Goal: Information Seeking & Learning: Learn about a topic

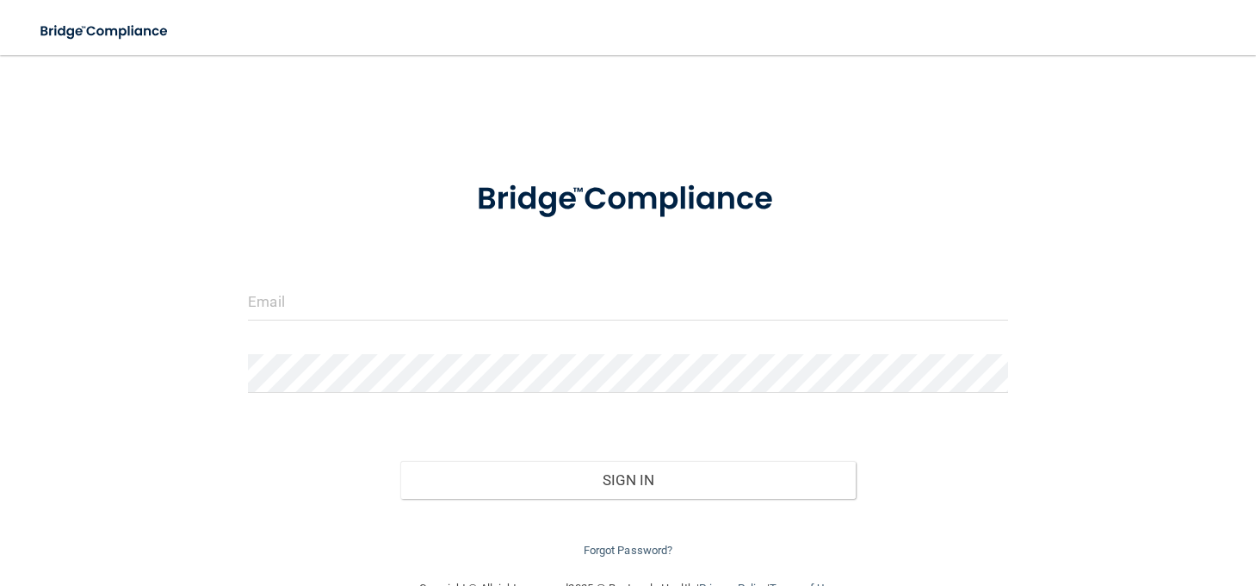
click at [533, 276] on form "Invalid email/password. You don't have permission to access that page. Sign In …" at bounding box center [628, 359] width 760 height 402
click at [484, 287] on input "email" at bounding box center [628, 301] width 760 height 39
type input "[PERSON_NAME][EMAIL_ADDRESS][DOMAIN_NAME]"
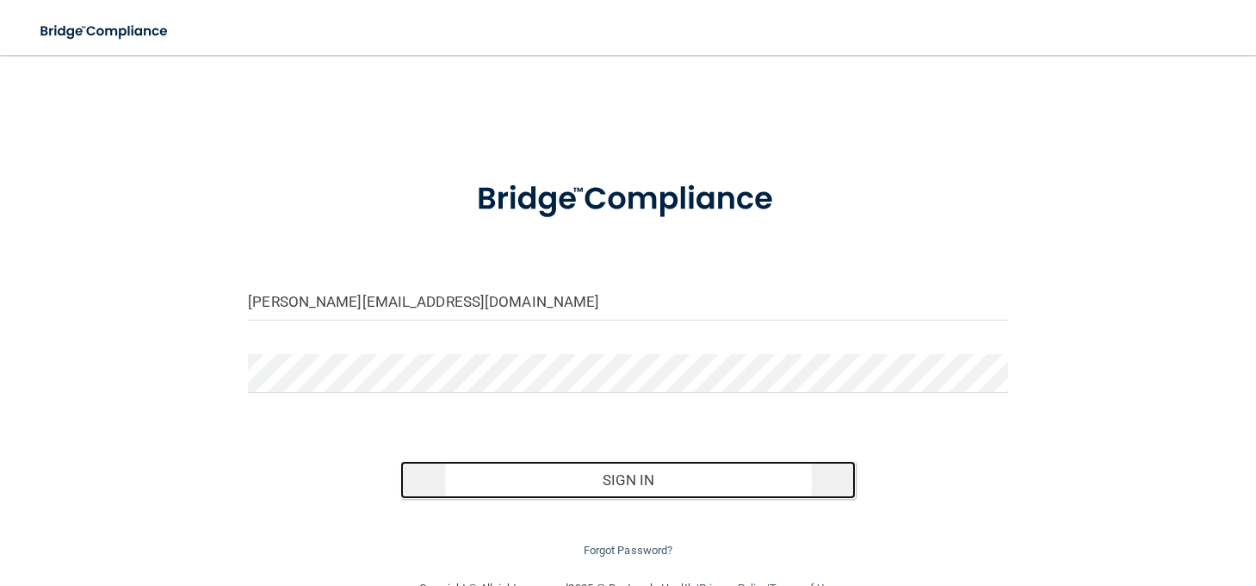
click at [629, 465] on button "Sign In" at bounding box center [628, 480] width 456 height 38
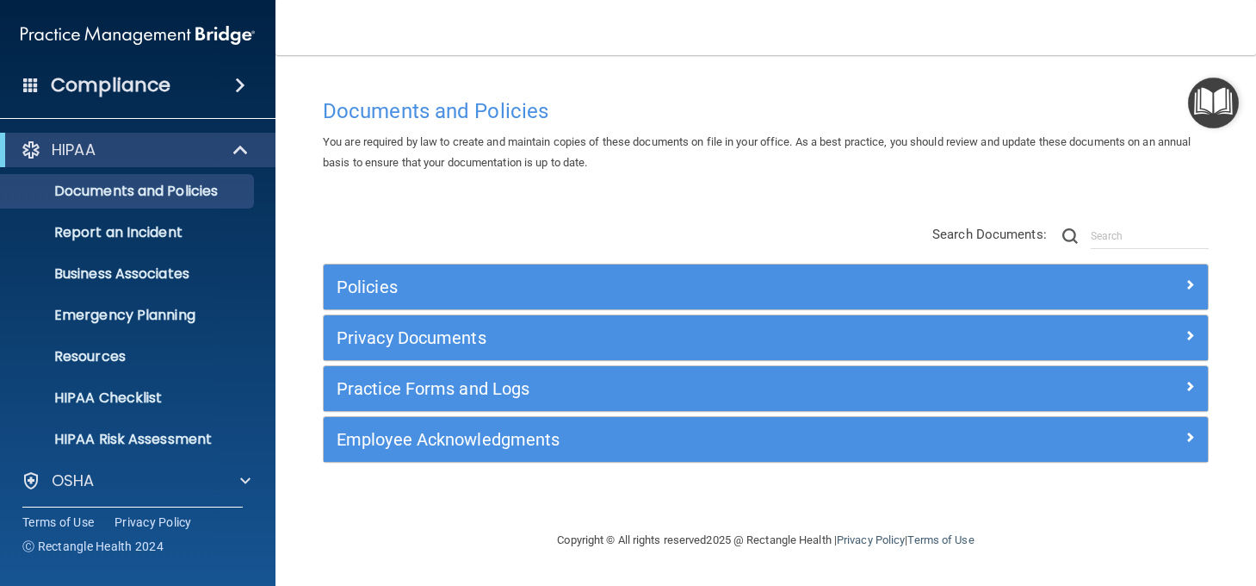
click at [222, 99] on div "Compliance" at bounding box center [138, 85] width 276 height 38
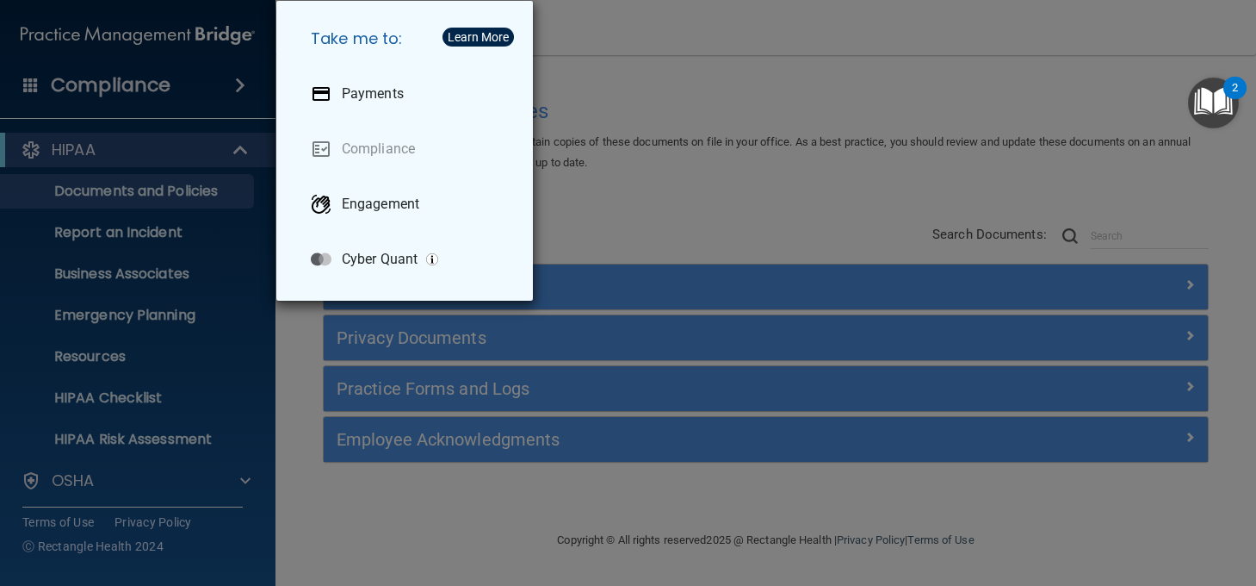
click at [222, 99] on div "Take me to: Payments Compliance Engagement Cyber Quant" at bounding box center [628, 293] width 1256 height 586
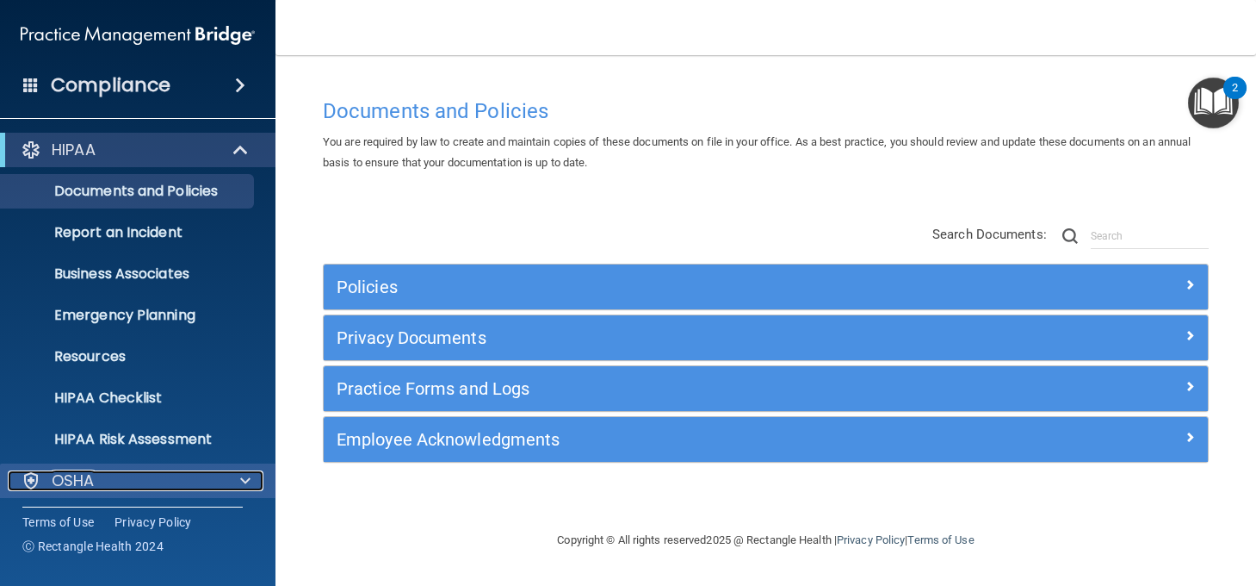
click at [249, 486] on span at bounding box center [245, 480] width 10 height 21
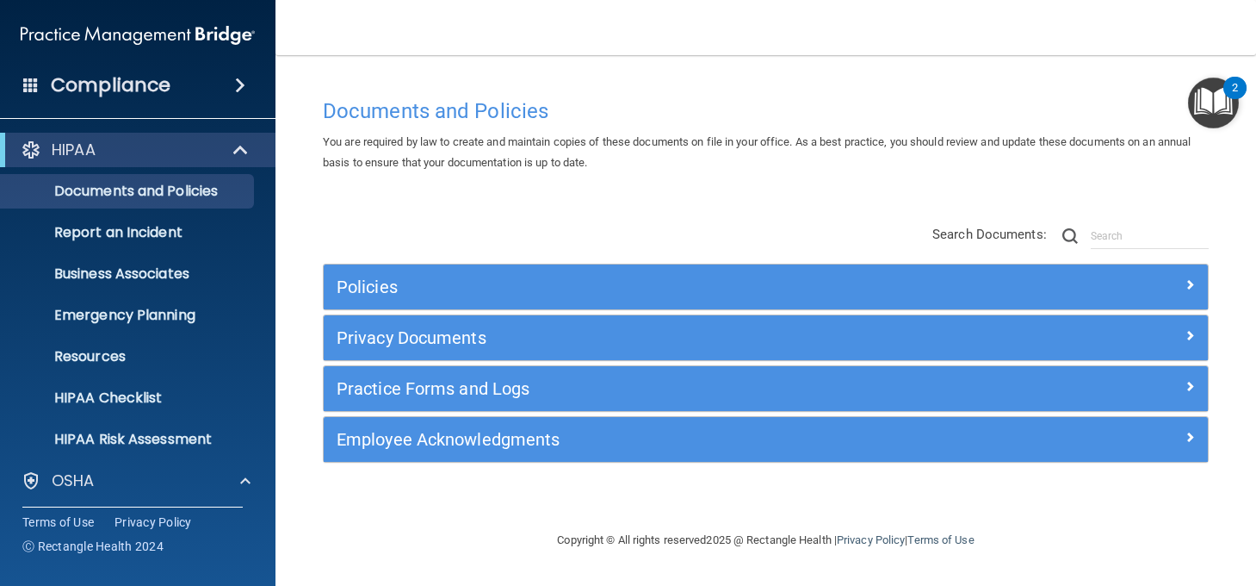
click at [26, 90] on span at bounding box center [30, 84] width 15 height 15
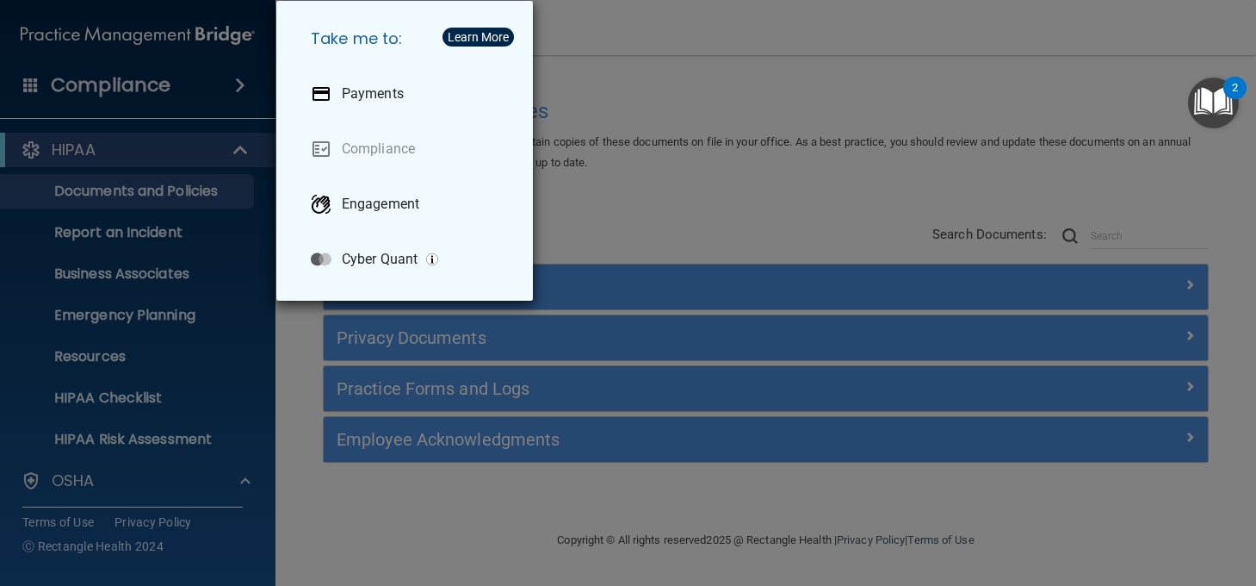
click at [26, 90] on div "Take me to: Payments Compliance Engagement Cyber Quant" at bounding box center [628, 293] width 1256 height 586
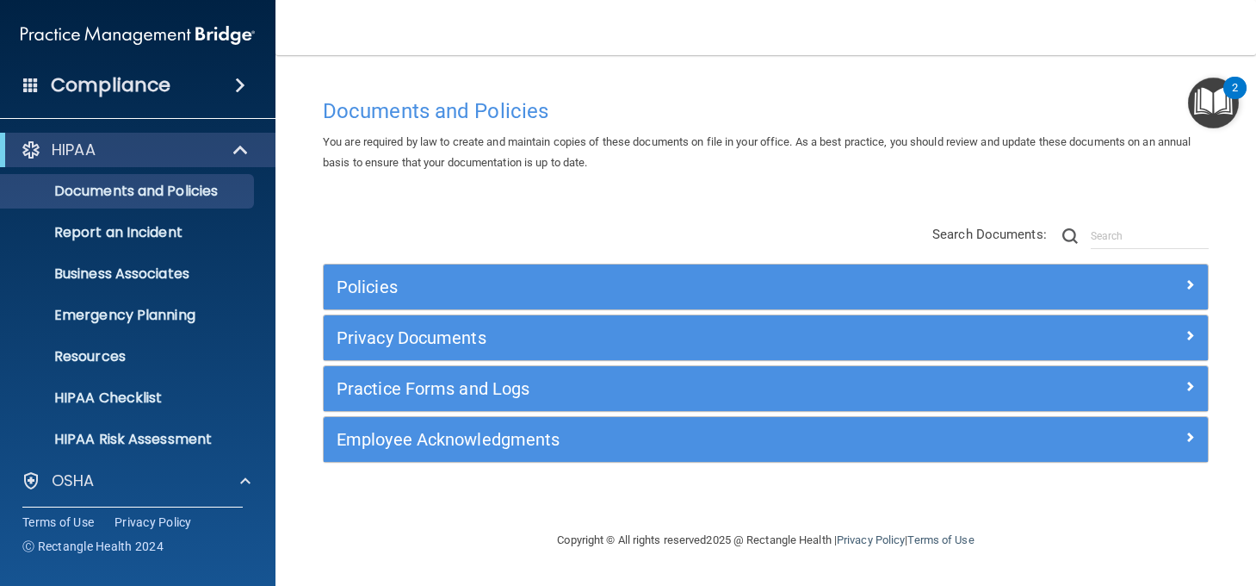
click at [235, 86] on span at bounding box center [240, 85] width 10 height 21
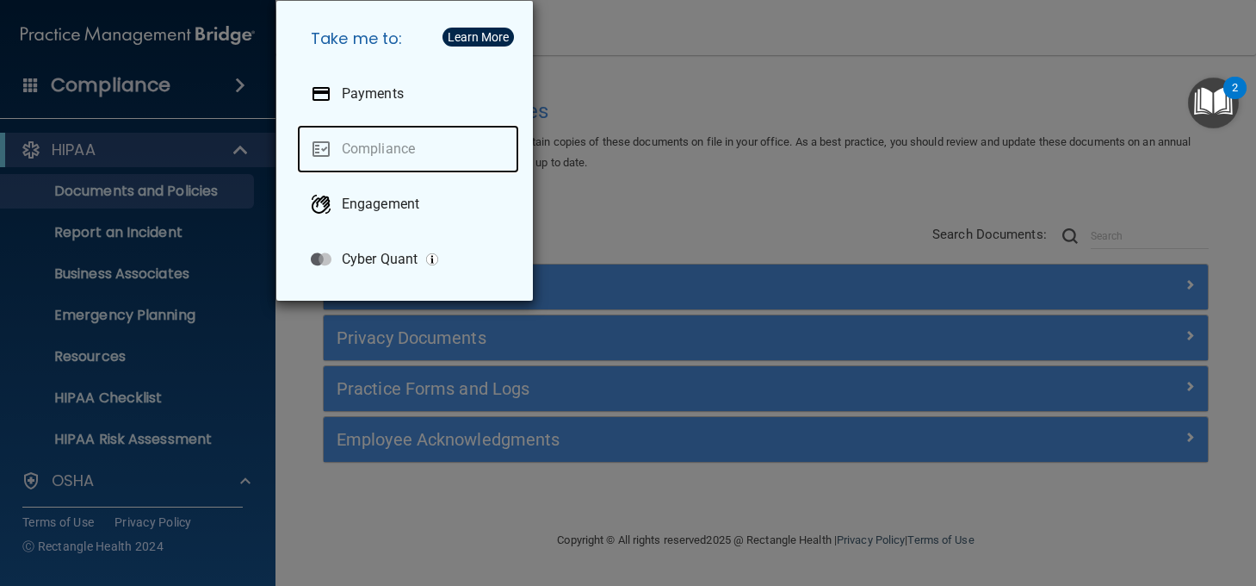
click at [395, 152] on link "Compliance" at bounding box center [408, 149] width 222 height 48
click at [739, 116] on div "Take me to: Payments Compliance Engagement Cyber Quant" at bounding box center [628, 293] width 1256 height 586
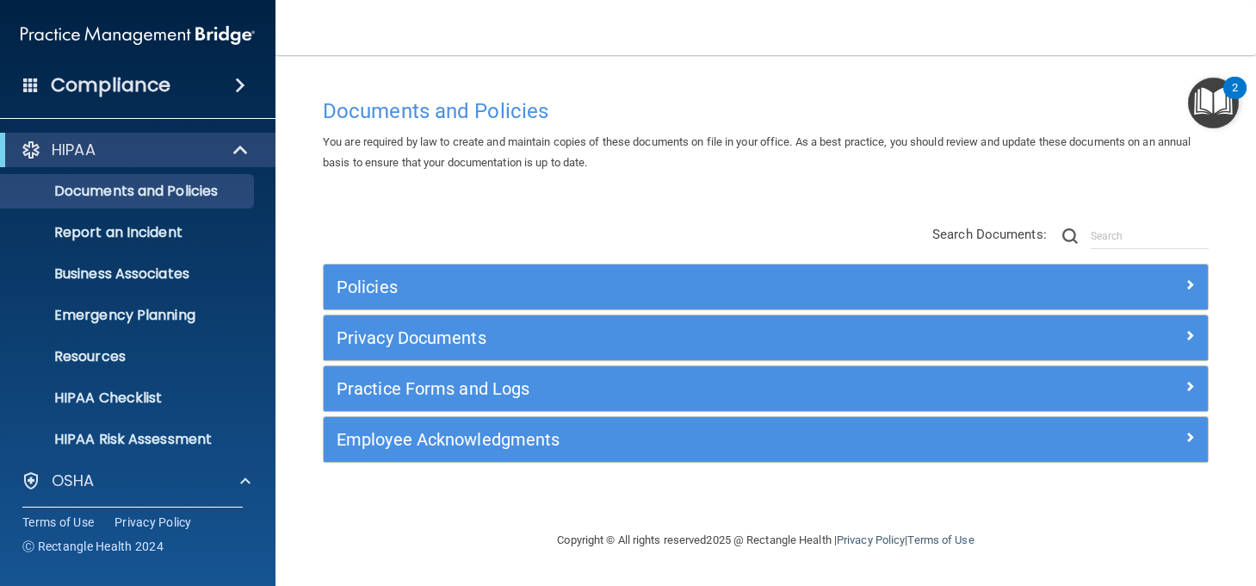
click at [703, 320] on div "Privacy Documents" at bounding box center [766, 337] width 884 height 45
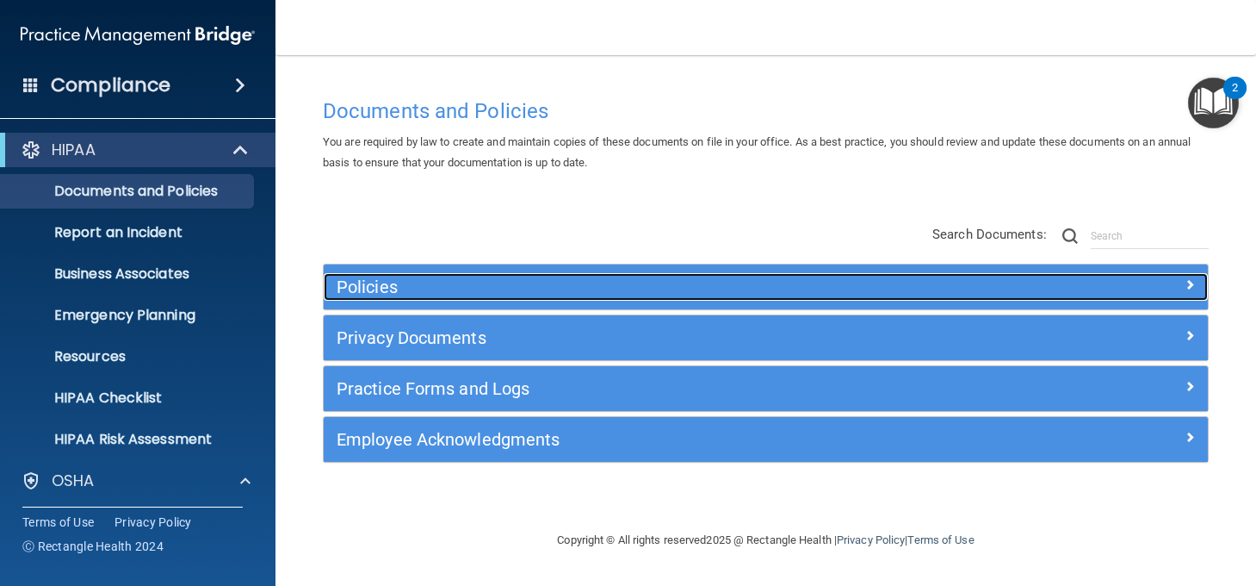
click at [703, 286] on h5 "Policies" at bounding box center [655, 286] width 637 height 19
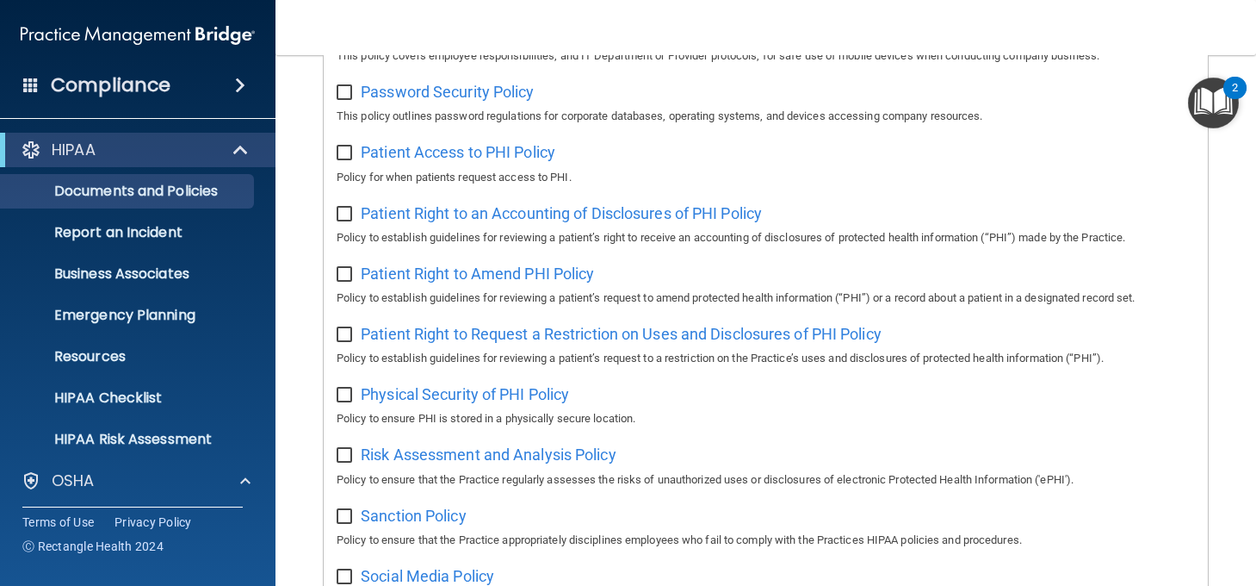
scroll to position [1404, 0]
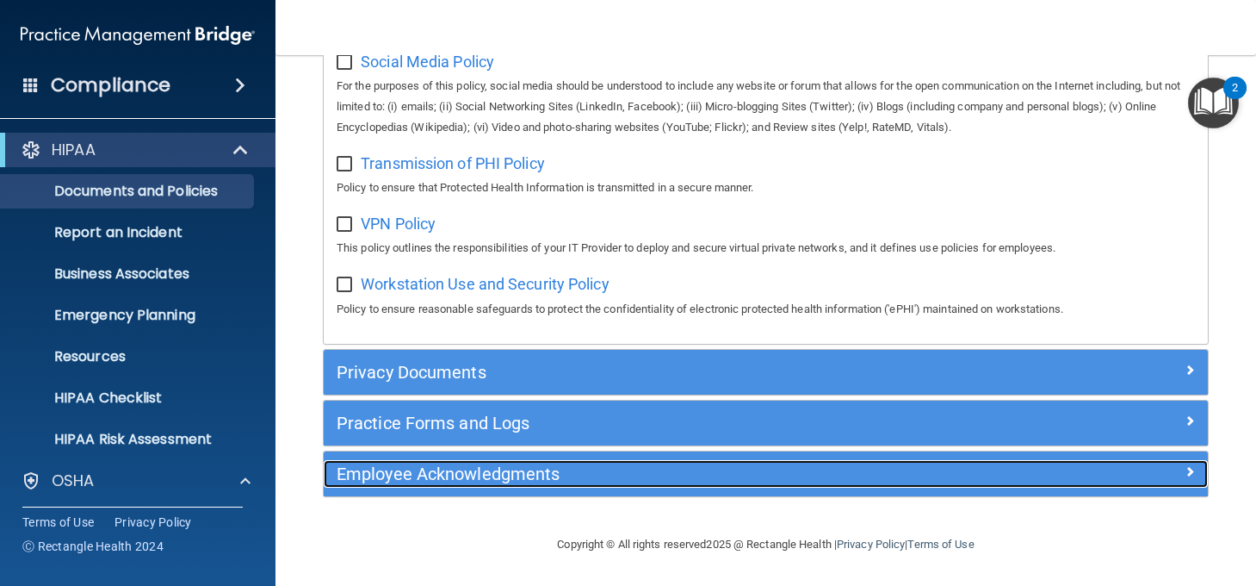
click at [455, 474] on h5 "Employee Acknowledgments" at bounding box center [655, 473] width 637 height 19
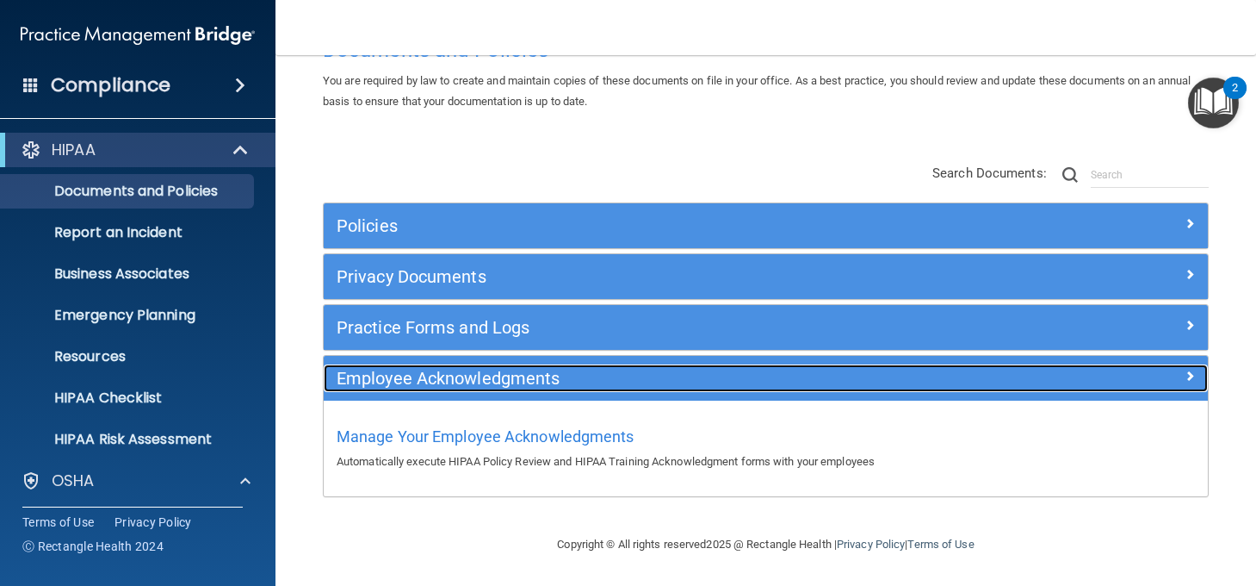
scroll to position [61, 0]
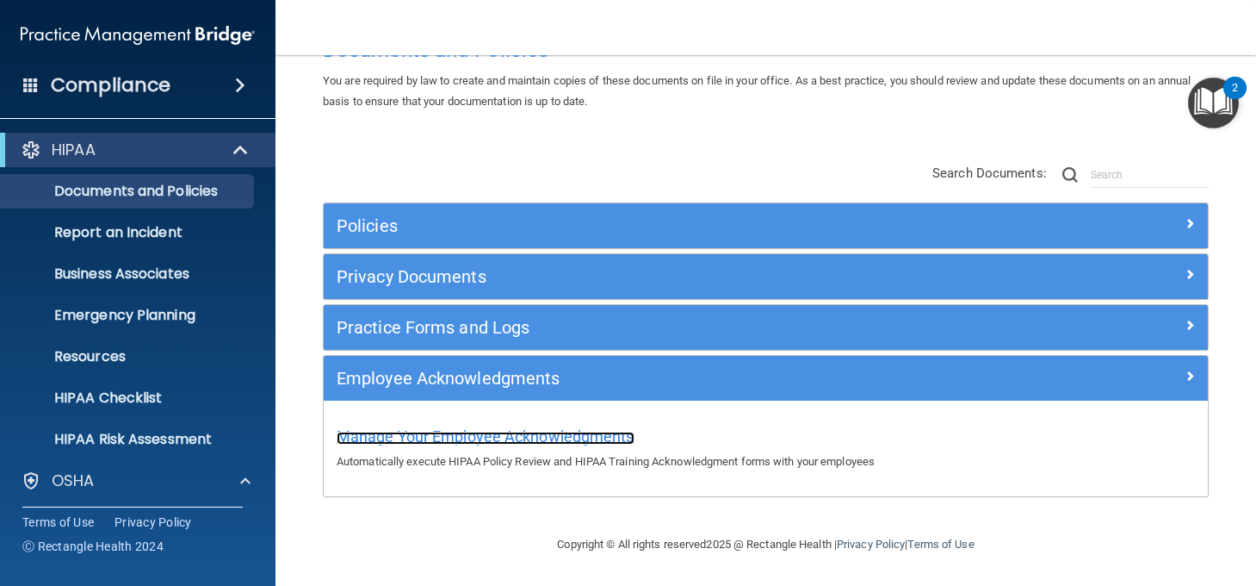
click at [485, 438] on span "Manage Your Employee Acknowledgments" at bounding box center [486, 436] width 298 height 18
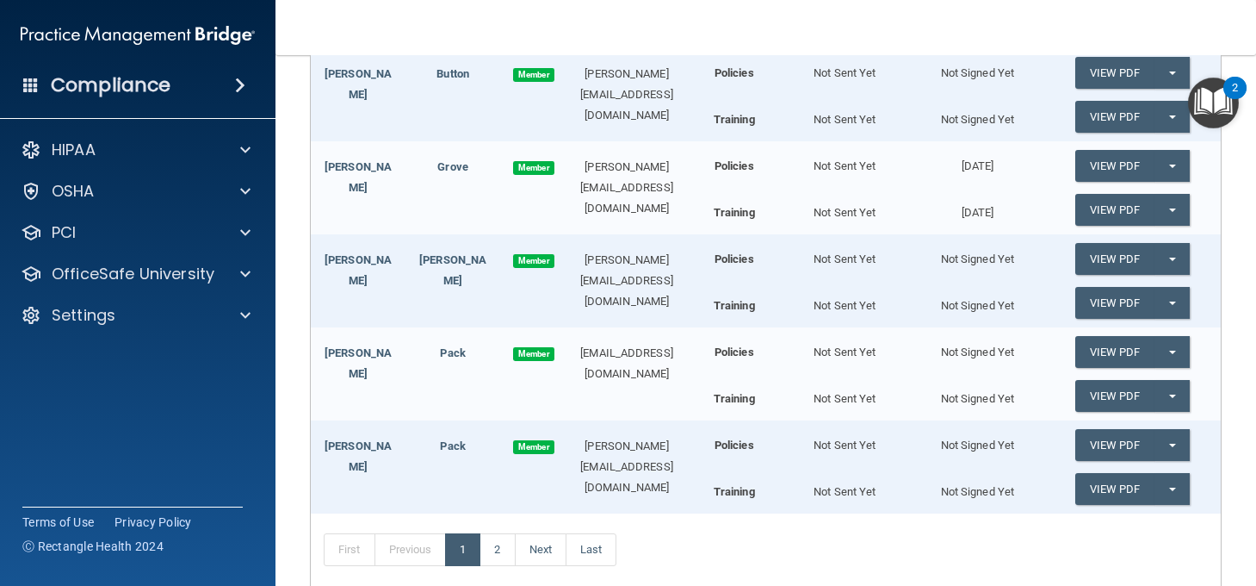
scroll to position [787, 0]
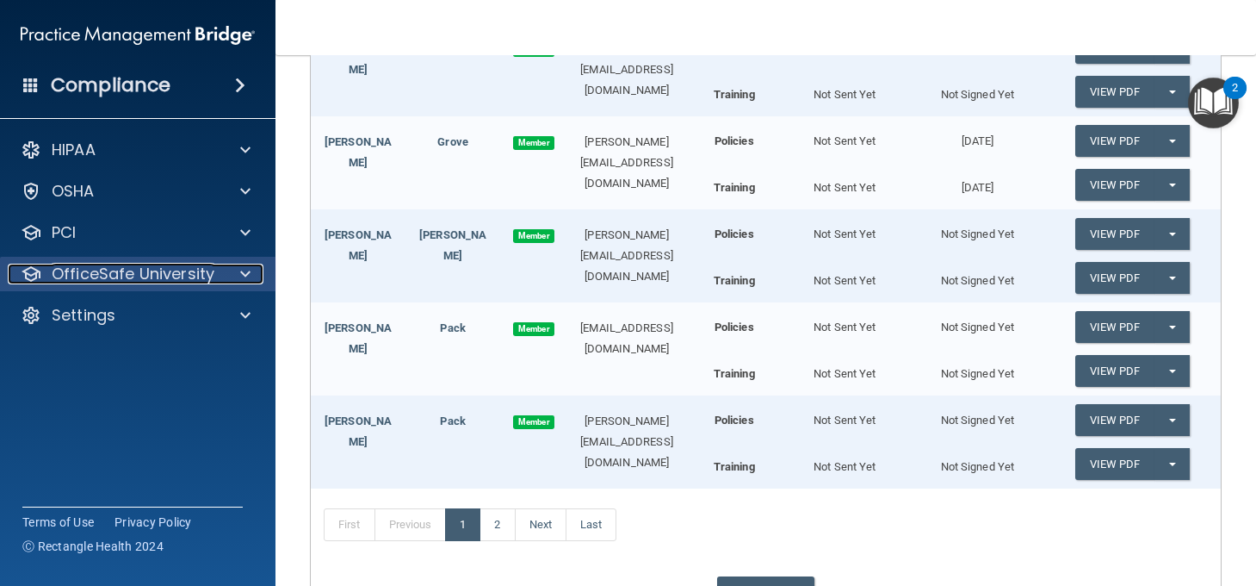
click at [158, 269] on p "OfficeSafe University" at bounding box center [133, 273] width 163 height 21
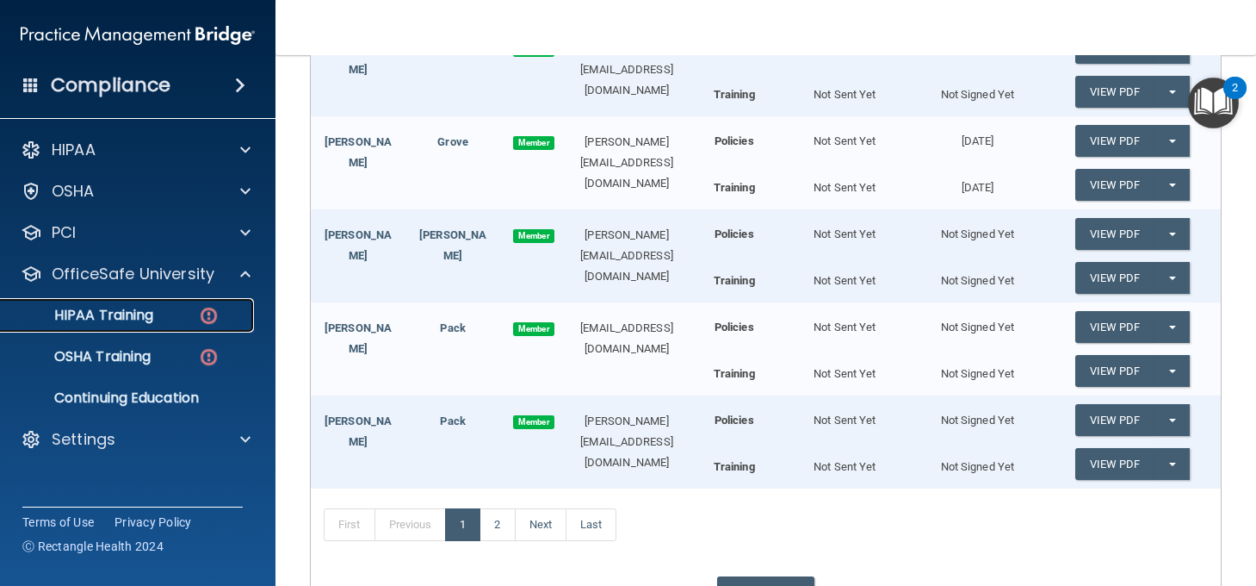
click at [133, 318] on p "HIPAA Training" at bounding box center [82, 315] width 142 height 17
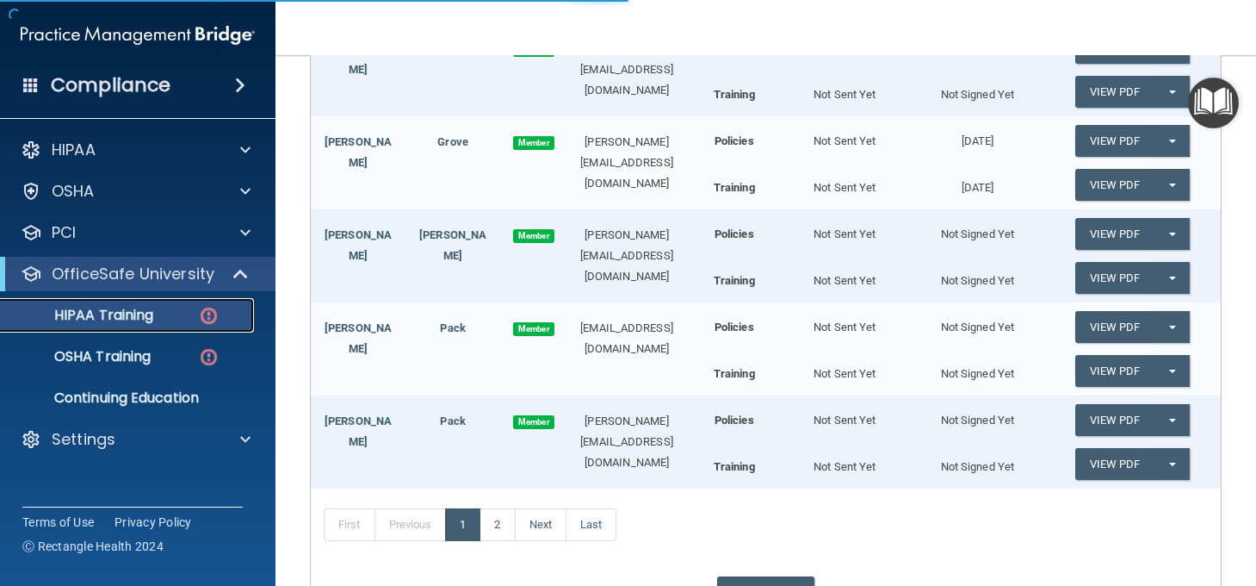
scroll to position [586, 0]
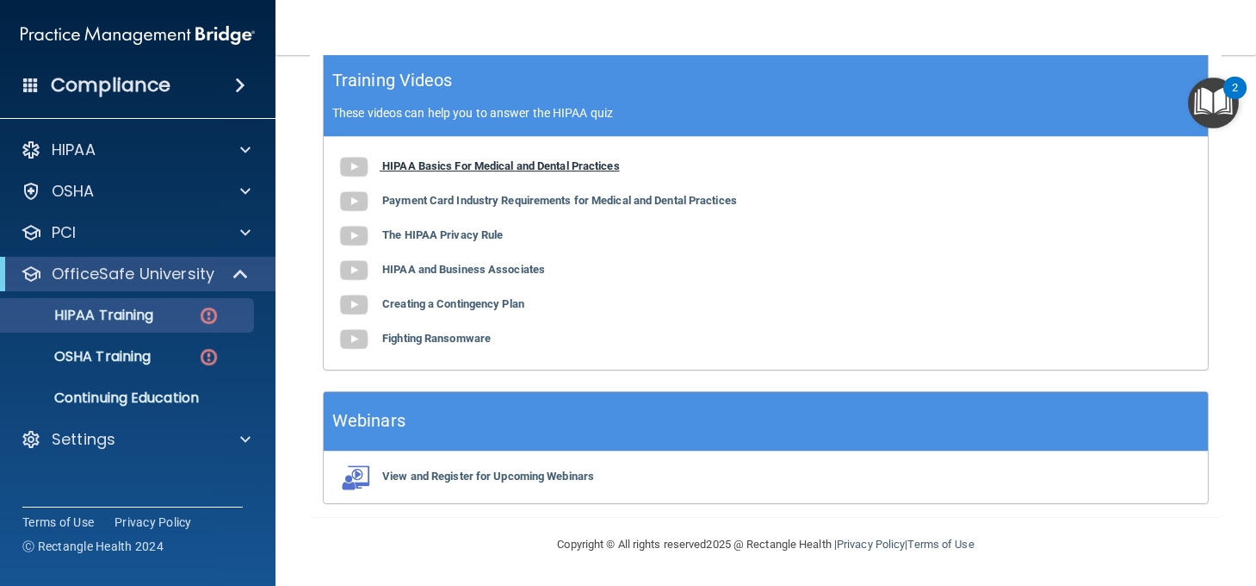
click at [360, 162] on img at bounding box center [354, 167] width 34 height 34
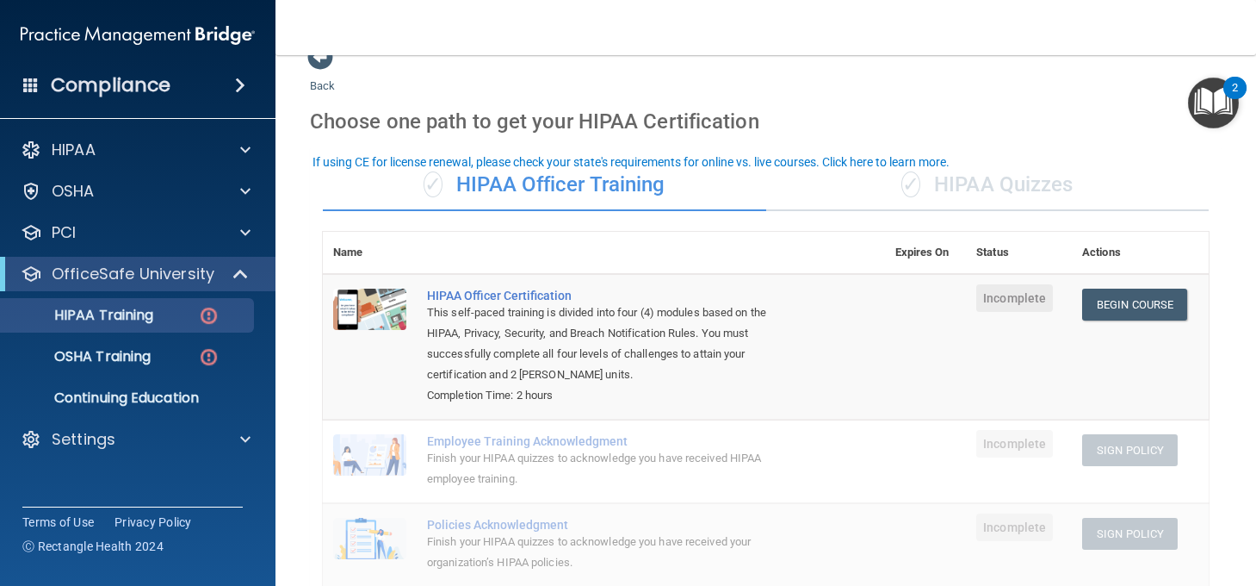
scroll to position [31, 0]
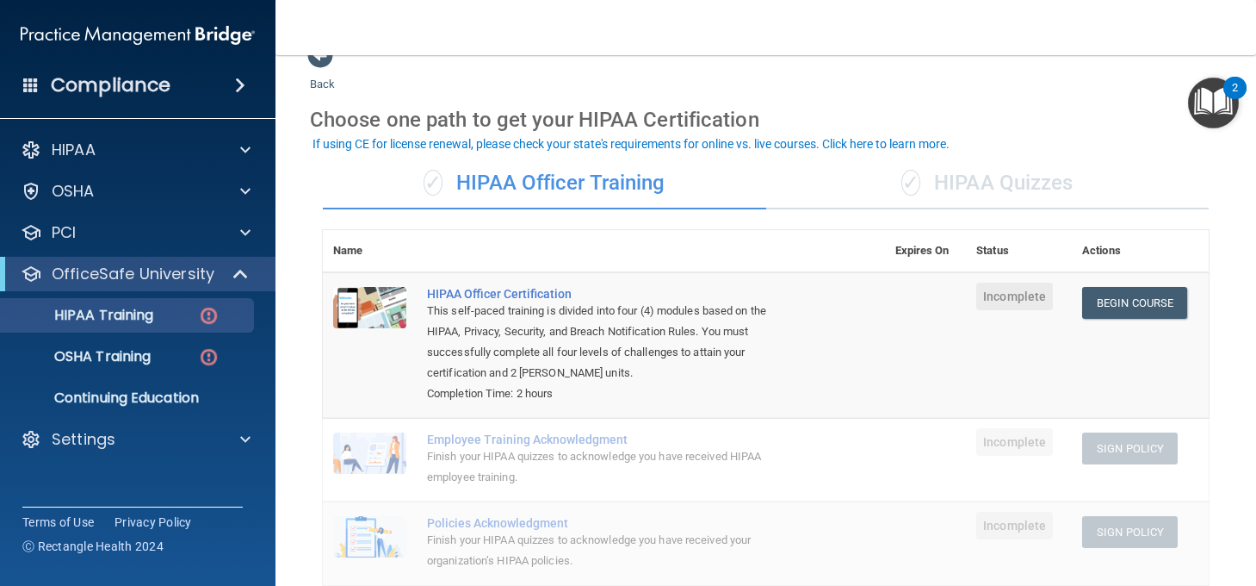
click at [1044, 139] on div "Choose one path to get your HIPAA Certification" at bounding box center [766, 120] width 912 height 50
click at [1021, 189] on div "✓ HIPAA Quizzes" at bounding box center [987, 184] width 443 height 52
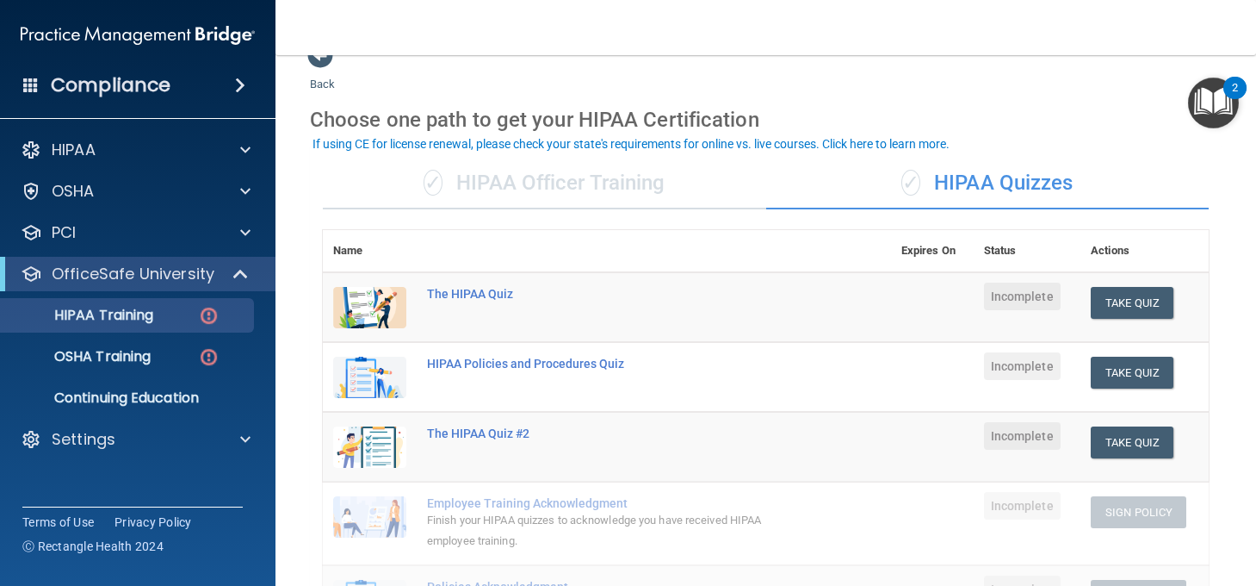
click at [661, 180] on div "✓ HIPAA Officer Training" at bounding box center [544, 184] width 443 height 52
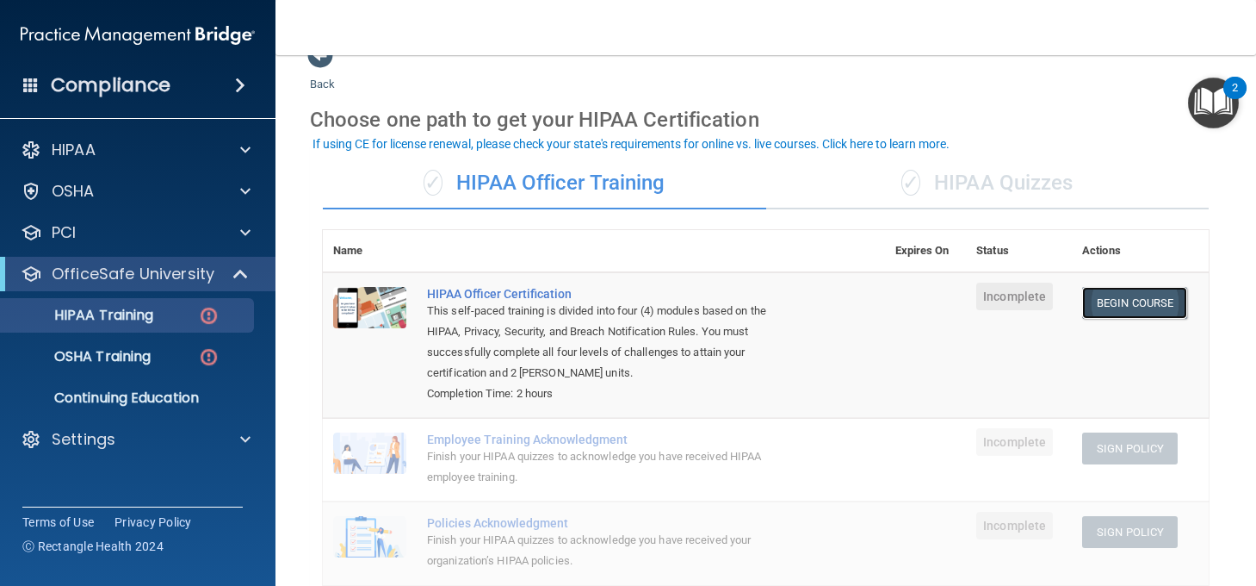
click at [1106, 309] on link "Begin Course" at bounding box center [1134, 303] width 105 height 32
